Goal: Navigation & Orientation: Find specific page/section

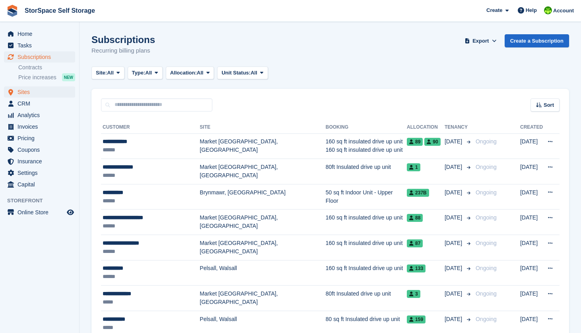
click at [37, 90] on span "Sites" at bounding box center [42, 91] width 48 height 11
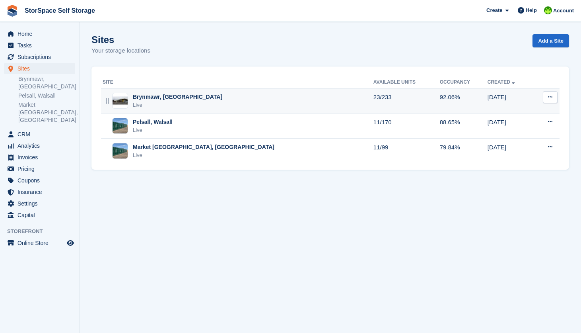
click at [180, 107] on div "Live" at bounding box center [178, 105] width 90 height 8
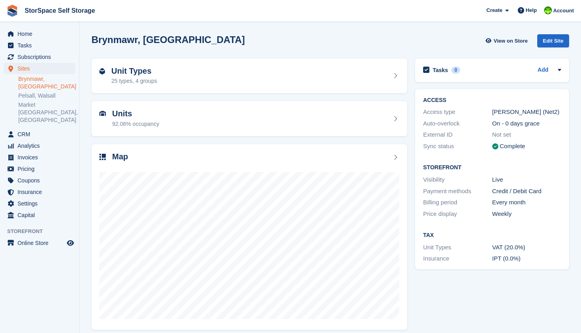
scroll to position [6, 0]
